Goal: Information Seeking & Learning: Learn about a topic

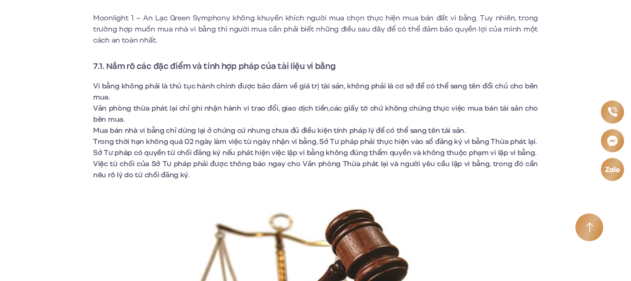
scroll to position [2964, 0]
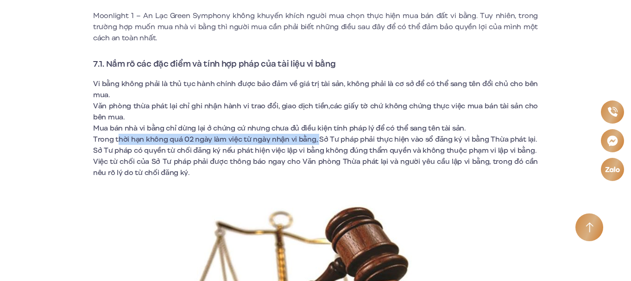
drag, startPoint x: 117, startPoint y: 140, endPoint x: 318, endPoint y: 141, distance: 200.6
click at [318, 141] on li "Trong thời hạn không quá 02 ngày làm việc từ ngày nhận vi bằng, Sở Tư pháp phải…" at bounding box center [315, 139] width 445 height 11
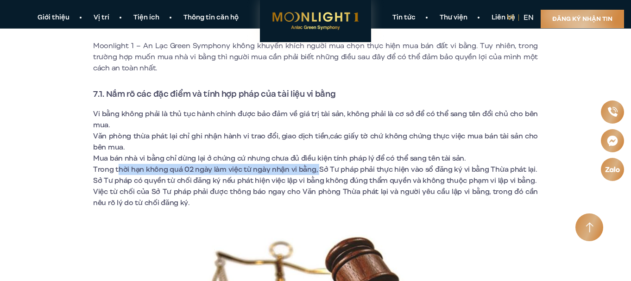
scroll to position [2918, 0]
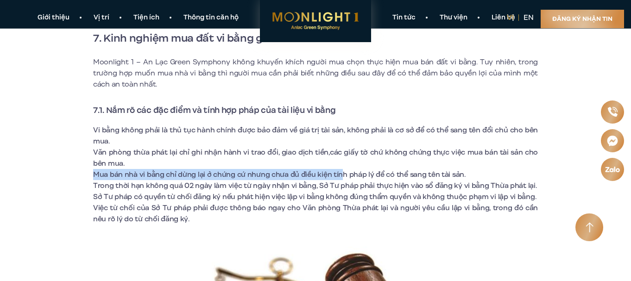
drag, startPoint x: 95, startPoint y: 174, endPoint x: 340, endPoint y: 176, distance: 244.6
click at [340, 176] on li "Mua bán nhà vi bằng chỉ dừng lại ở chứng cứ nhưng chưa đủ điều kiện tính pháp l…" at bounding box center [315, 174] width 445 height 11
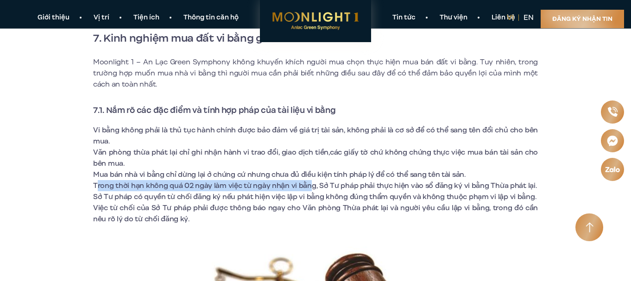
drag, startPoint x: 96, startPoint y: 189, endPoint x: 310, endPoint y: 189, distance: 214.0
click at [310, 189] on li "Trong thời hạn không quá 02 ngày làm việc từ ngày nhận vi bằng, Sở Tư pháp phải…" at bounding box center [315, 185] width 445 height 11
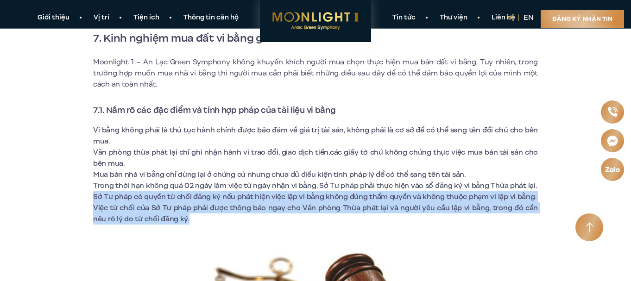
drag, startPoint x: 95, startPoint y: 202, endPoint x: 176, endPoint y: 223, distance: 83.4
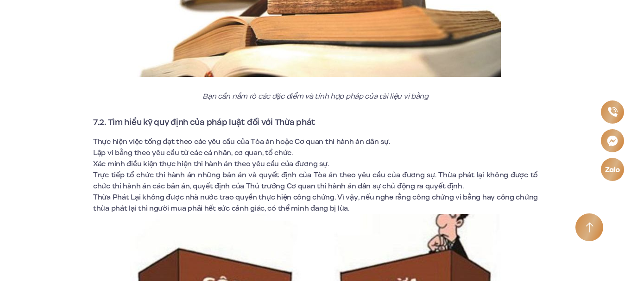
scroll to position [3335, 0]
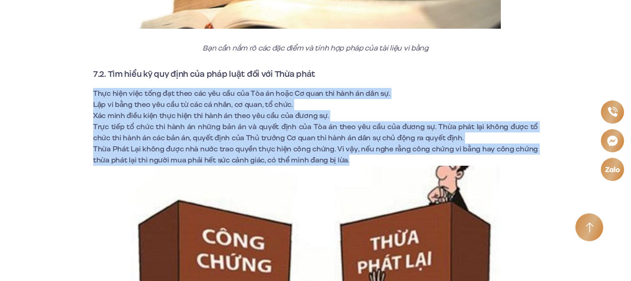
drag, startPoint x: 93, startPoint y: 97, endPoint x: 351, endPoint y: 162, distance: 265.7
click at [351, 162] on ul "Thực hiện việc tống đạt theo các yêu cầu của Tòa án hoặc Cơ quan thi hành án dâ…" at bounding box center [315, 127] width 445 height 78
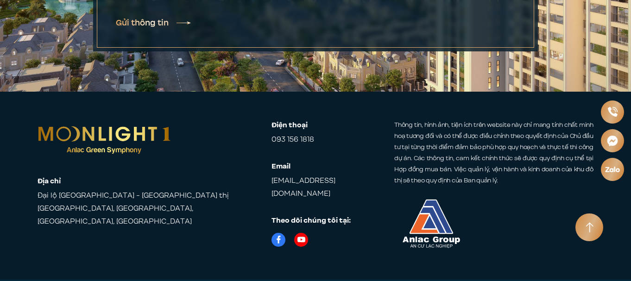
scroll to position [5341, 0]
